Goal: Contribute content

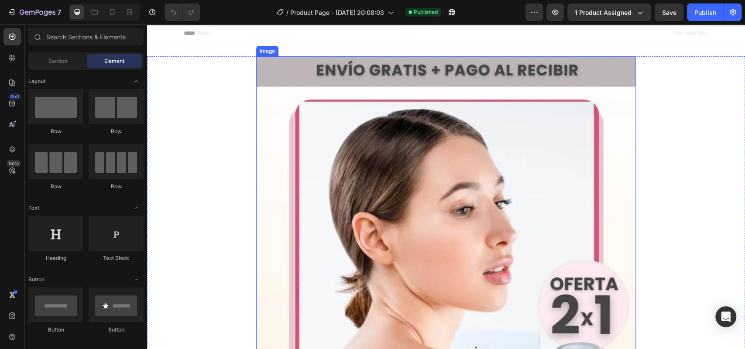
click at [415, 172] on img at bounding box center [446, 316] width 380 height 521
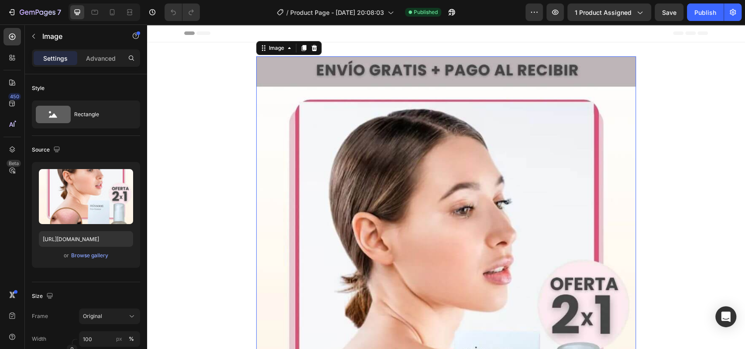
scroll to position [45, 0]
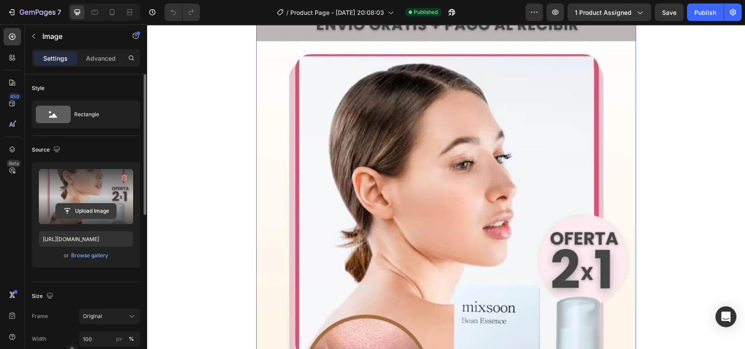
click at [103, 205] on input "file" at bounding box center [86, 210] width 60 height 15
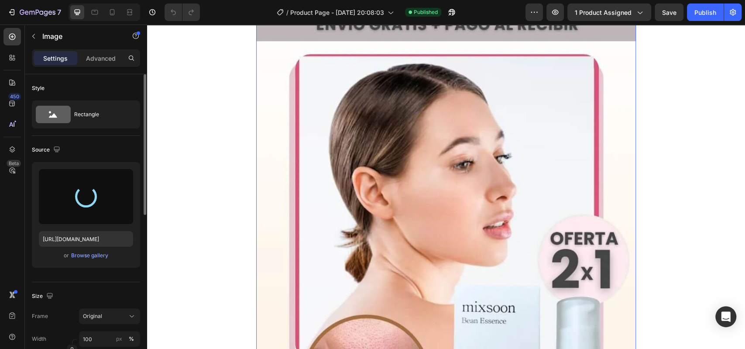
type input "[URL][DOMAIN_NAME]"
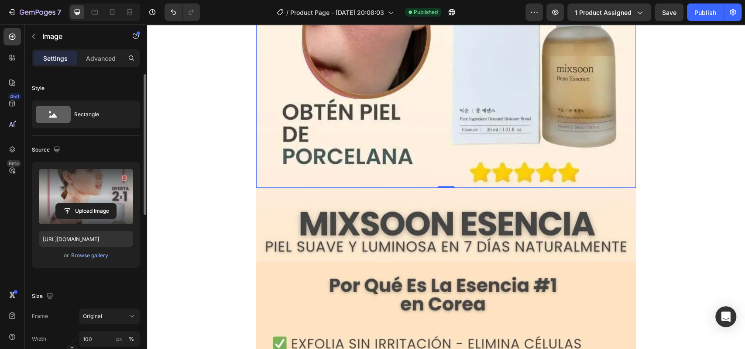
scroll to position [390, 0]
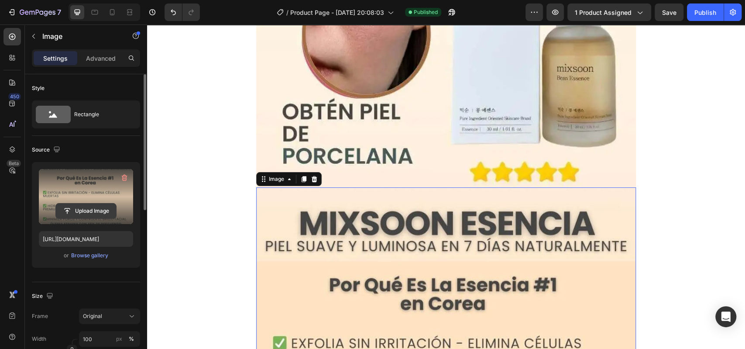
click at [102, 205] on input "file" at bounding box center [86, 210] width 60 height 15
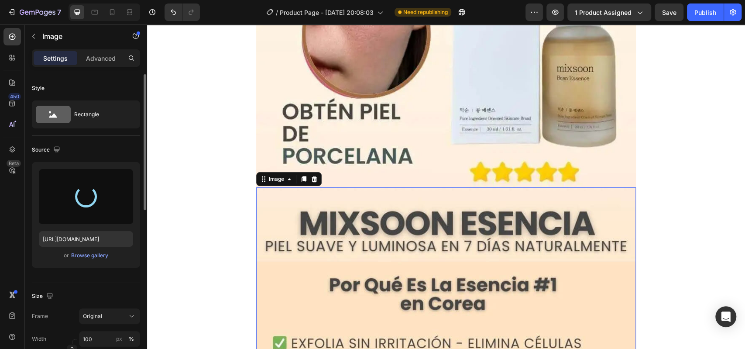
type input "[URL][DOMAIN_NAME]"
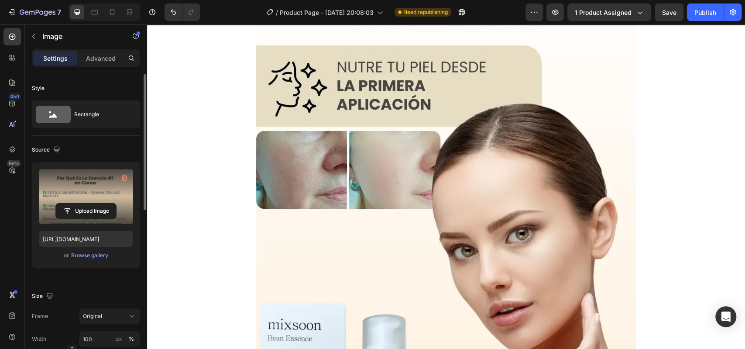
scroll to position [995, 0]
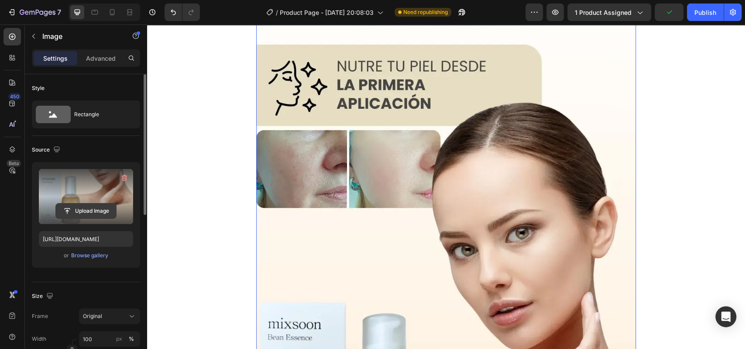
click at [85, 210] on input "file" at bounding box center [86, 210] width 60 height 15
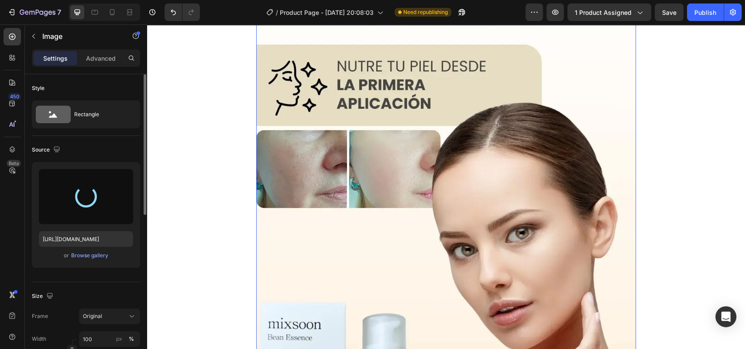
type input "[URL][DOMAIN_NAME]"
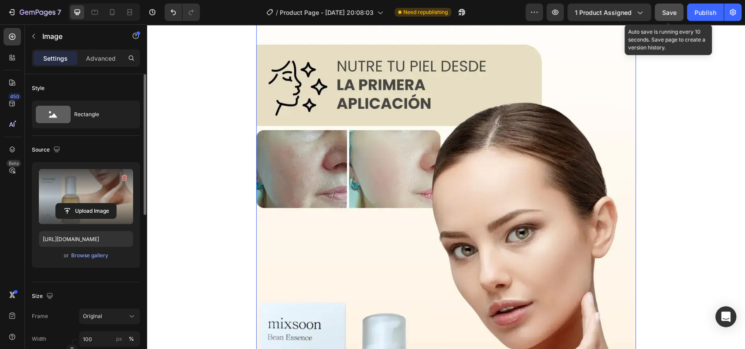
click at [665, 17] on button "Save" at bounding box center [669, 11] width 29 height 17
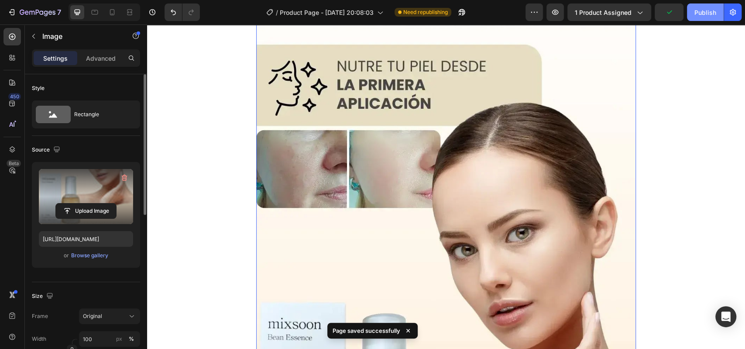
click at [707, 14] on div "Publish" at bounding box center [706, 12] width 22 height 9
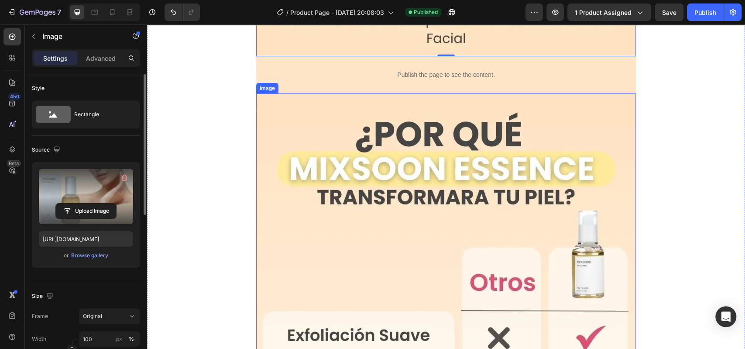
scroll to position [1768, 0]
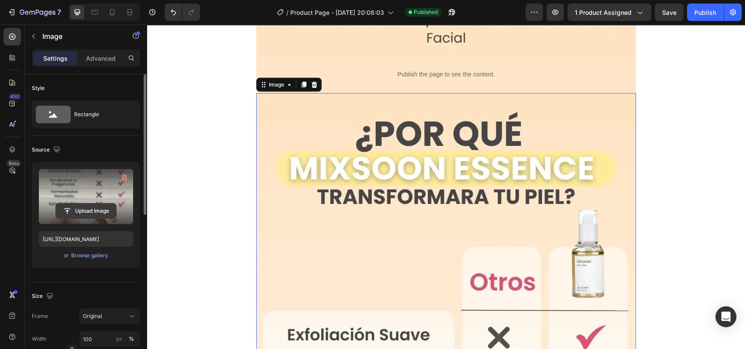
click at [105, 209] on input "file" at bounding box center [86, 210] width 60 height 15
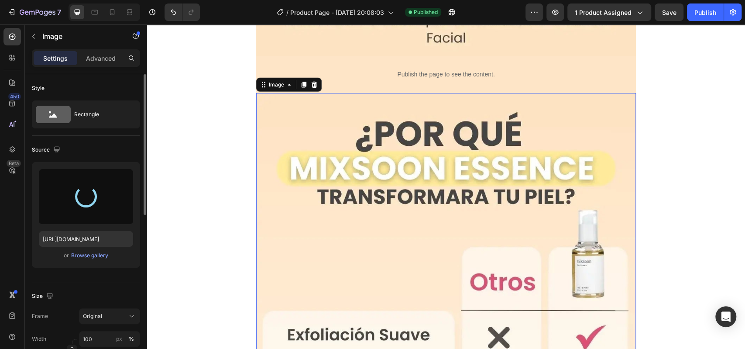
type input "[URL][DOMAIN_NAME]"
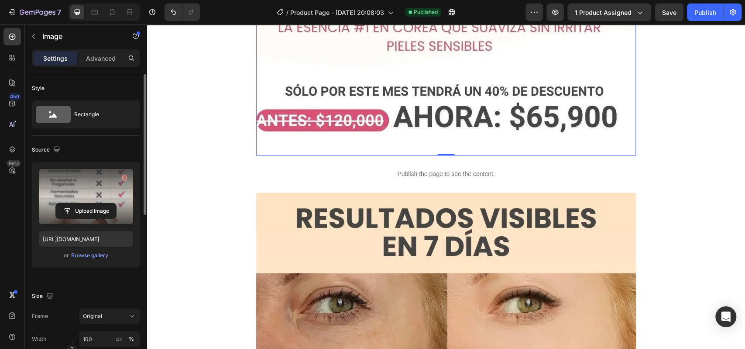
scroll to position [2569, 0]
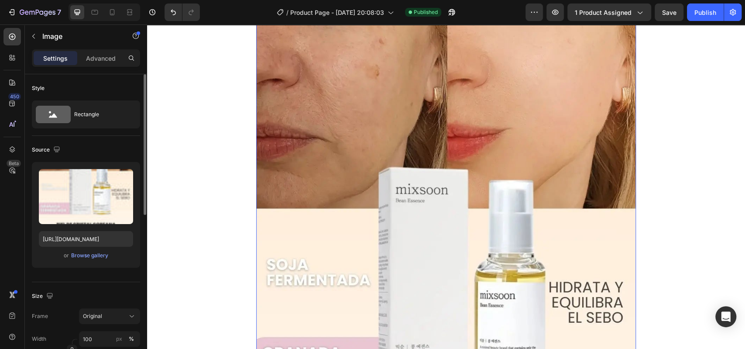
scroll to position [2896, 0]
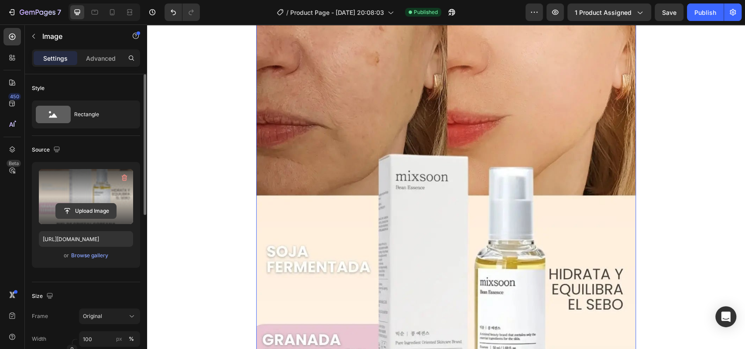
click at [103, 210] on input "file" at bounding box center [86, 210] width 60 height 15
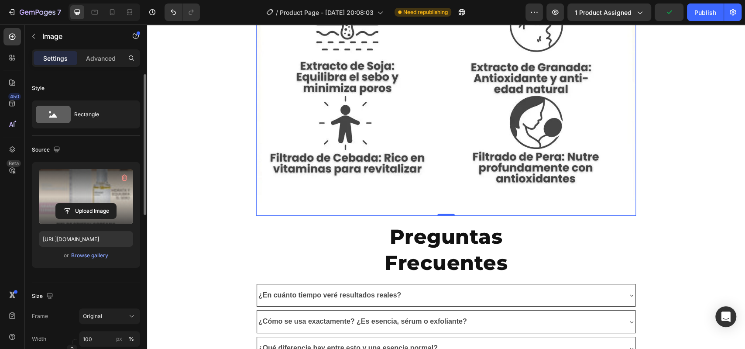
scroll to position [3473, 0]
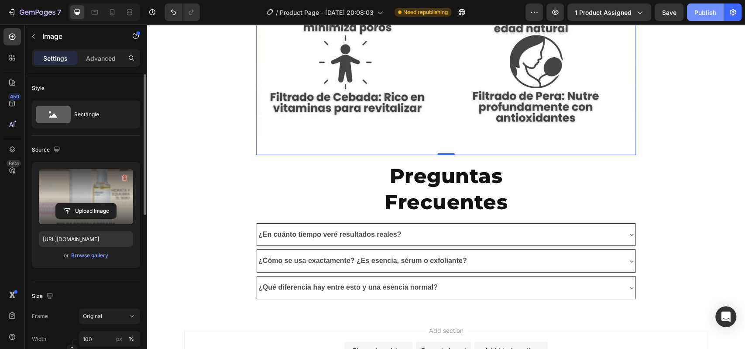
click at [697, 13] on div "Publish" at bounding box center [706, 12] width 22 height 9
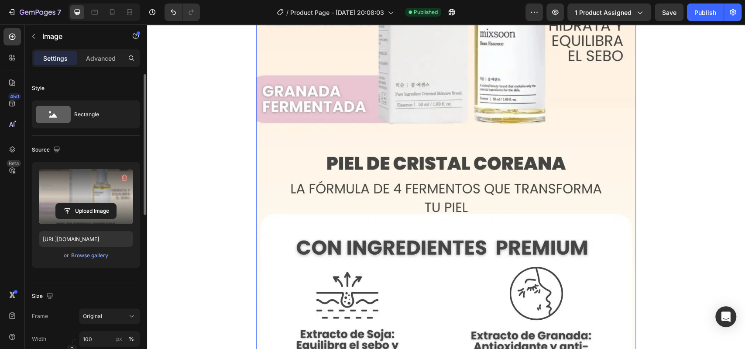
scroll to position [3266, 0]
